Goal: Check status: Check status

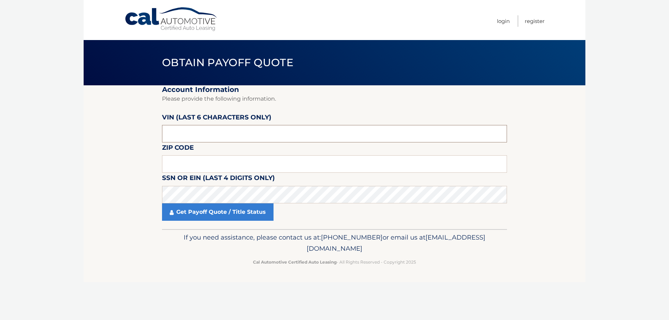
click at [224, 137] on input "text" at bounding box center [334, 133] width 345 height 17
click at [230, 135] on input "text" at bounding box center [334, 133] width 345 height 17
click at [241, 133] on input "text" at bounding box center [334, 133] width 345 height 17
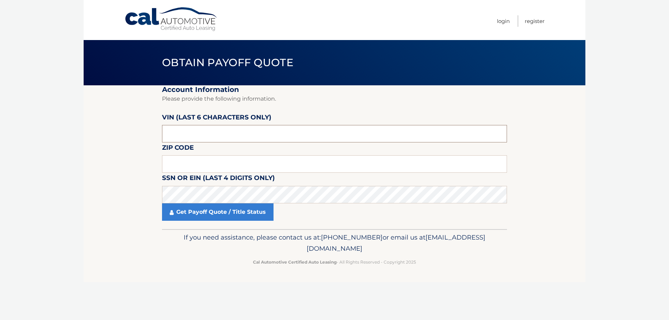
click at [241, 133] on input "text" at bounding box center [334, 133] width 345 height 17
click at [185, 142] on input "text" at bounding box center [334, 133] width 345 height 17
click at [188, 133] on input "text" at bounding box center [334, 133] width 345 height 17
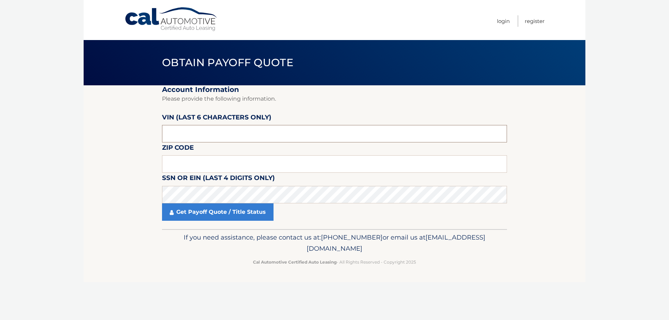
drag, startPoint x: 190, startPoint y: 132, endPoint x: 169, endPoint y: 128, distance: 21.7
click at [171, 129] on input "text" at bounding box center [334, 133] width 345 height 17
click at [167, 128] on input "text" at bounding box center [334, 133] width 345 height 17
drag, startPoint x: 189, startPoint y: 130, endPoint x: 165, endPoint y: 132, distance: 23.7
click at [165, 132] on input "text" at bounding box center [334, 133] width 345 height 17
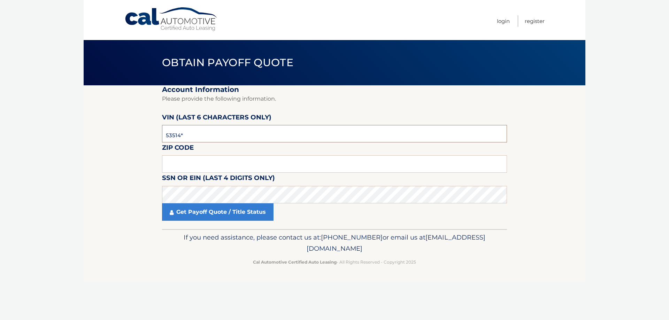
type input "535147"
type input "33467"
drag, startPoint x: 241, startPoint y: 216, endPoint x: 251, endPoint y: 213, distance: 10.6
click at [241, 216] on link "Get Payoff Quote / Title Status" at bounding box center [218, 211] width 112 height 17
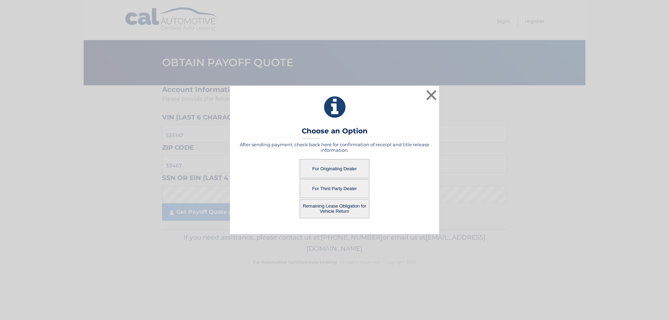
click at [352, 191] on button "For Third Party Dealer" at bounding box center [335, 188] width 70 height 19
click at [342, 188] on button "For Third Party Dealer" at bounding box center [335, 188] width 70 height 19
click at [345, 184] on button "For Third Party Dealer" at bounding box center [335, 188] width 70 height 19
click at [348, 184] on button "For Third Party Dealer" at bounding box center [335, 188] width 70 height 19
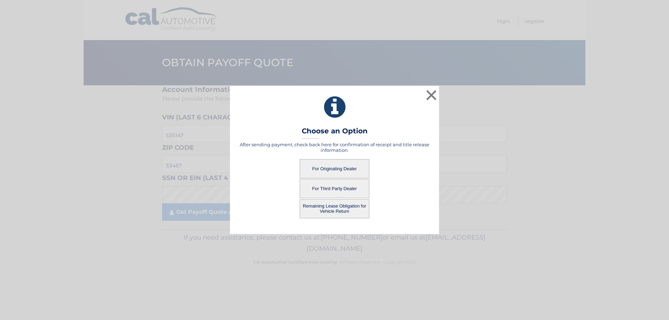
click at [347, 185] on button "For Third Party Dealer" at bounding box center [335, 188] width 70 height 19
click at [346, 185] on button "For Third Party Dealer" at bounding box center [335, 188] width 70 height 19
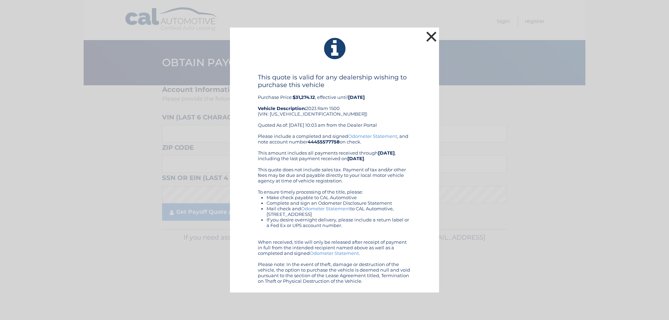
click at [431, 37] on button "×" at bounding box center [431, 37] width 14 height 14
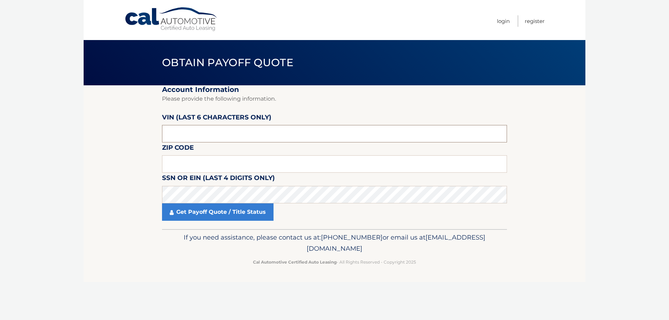
click at [239, 135] on input "text" at bounding box center [334, 133] width 345 height 17
type input "535147"
type input "33467"
click at [260, 212] on link "Get Payoff Quote / Title Status" at bounding box center [218, 211] width 112 height 17
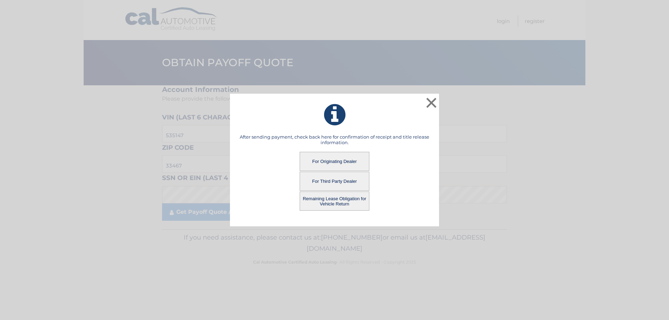
click at [340, 162] on button "For Originating Dealer" at bounding box center [335, 161] width 70 height 19
click at [342, 154] on button "For Originating Dealer" at bounding box center [335, 161] width 70 height 19
click at [341, 158] on button "For Originating Dealer" at bounding box center [335, 161] width 70 height 19
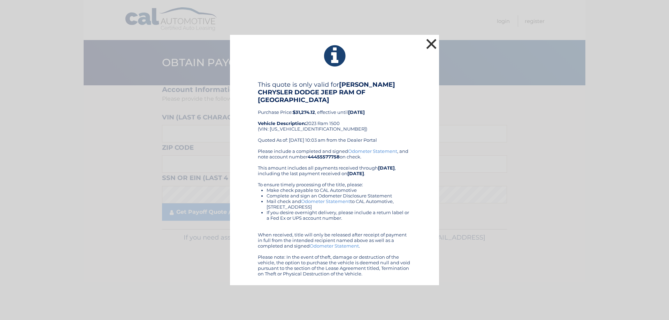
click at [435, 48] on button "×" at bounding box center [431, 44] width 14 height 14
